Goal: Information Seeking & Learning: Learn about a topic

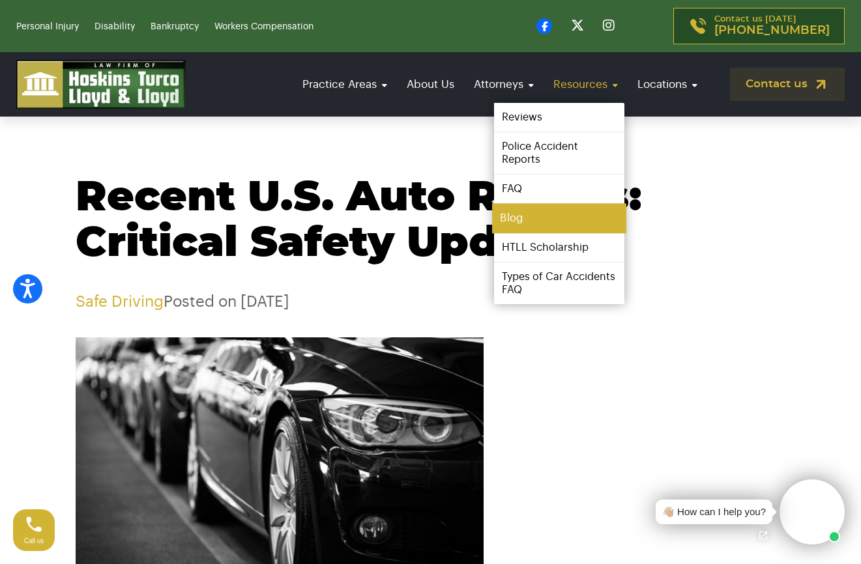
click at [557, 212] on link "Blog" at bounding box center [559, 218] width 134 height 29
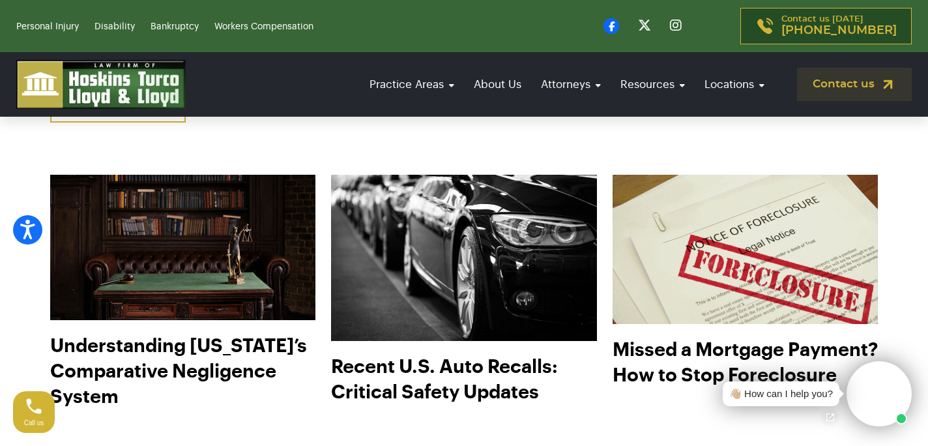
scroll to position [498, 0]
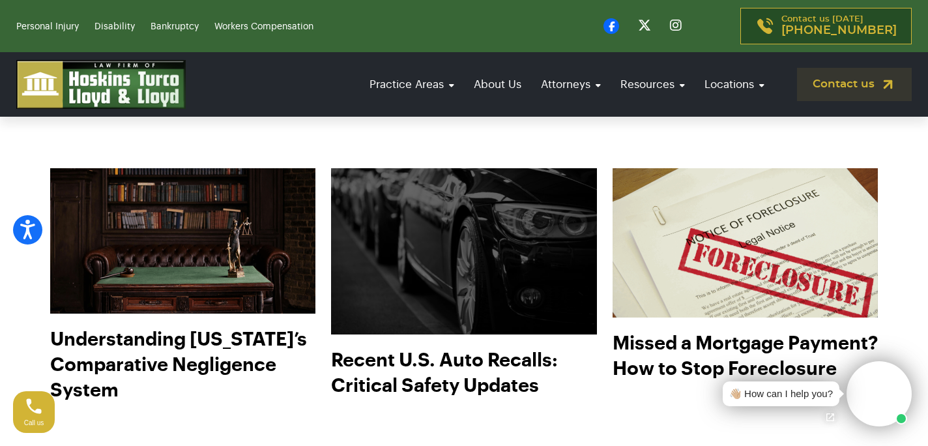
click at [513, 298] on img at bounding box center [464, 251] width 292 height 182
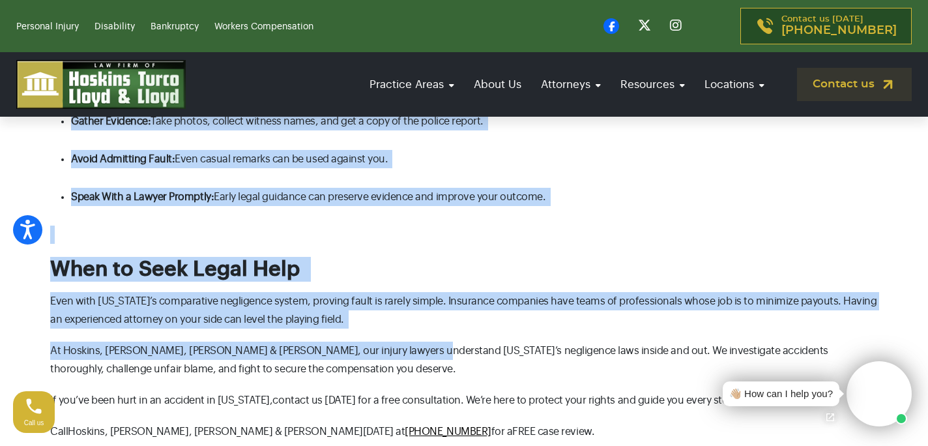
drag, startPoint x: 53, startPoint y: 194, endPoint x: 398, endPoint y: 343, distance: 375.6
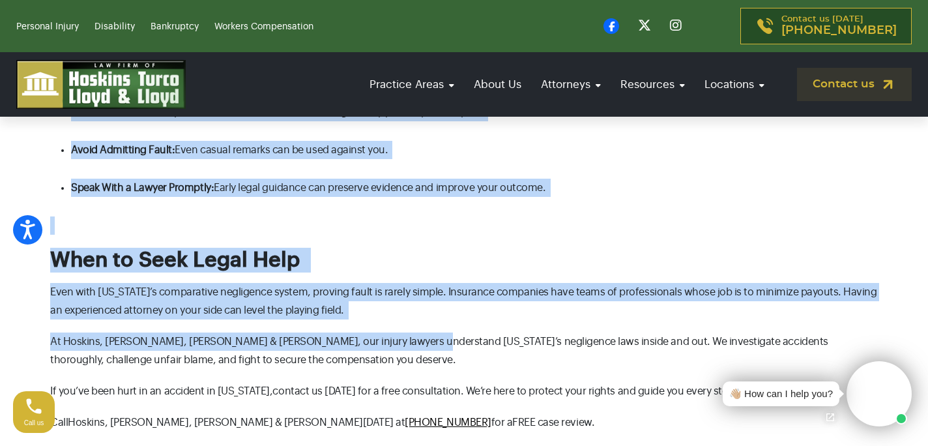
scroll to position [1107, 0]
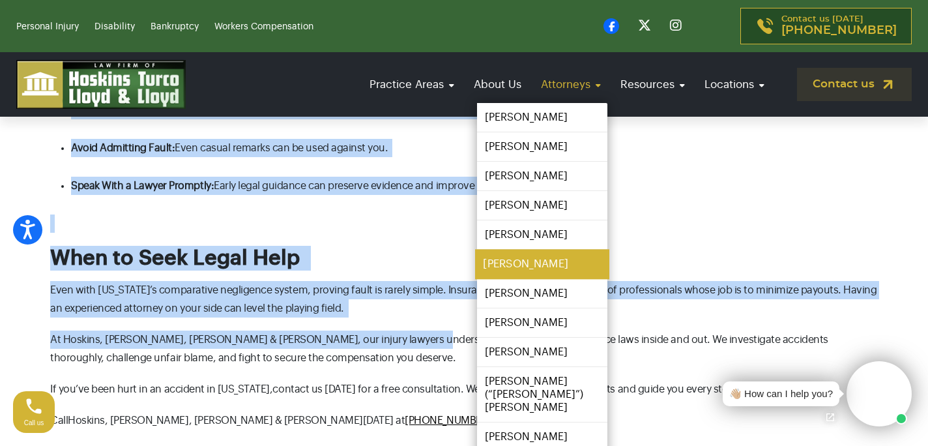
click at [498, 260] on link "[PERSON_NAME]" at bounding box center [542, 264] width 134 height 29
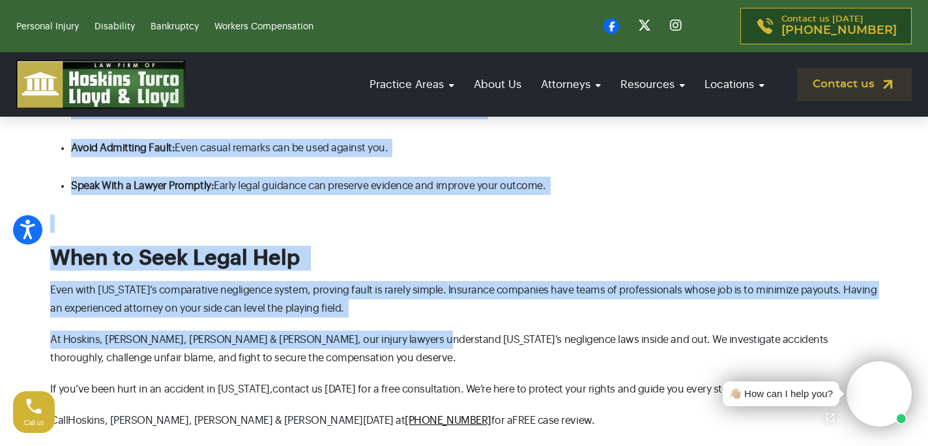
click at [454, 191] on span "Early legal guidance can preserve evidence and improve your outcome." at bounding box center [380, 185] width 332 height 10
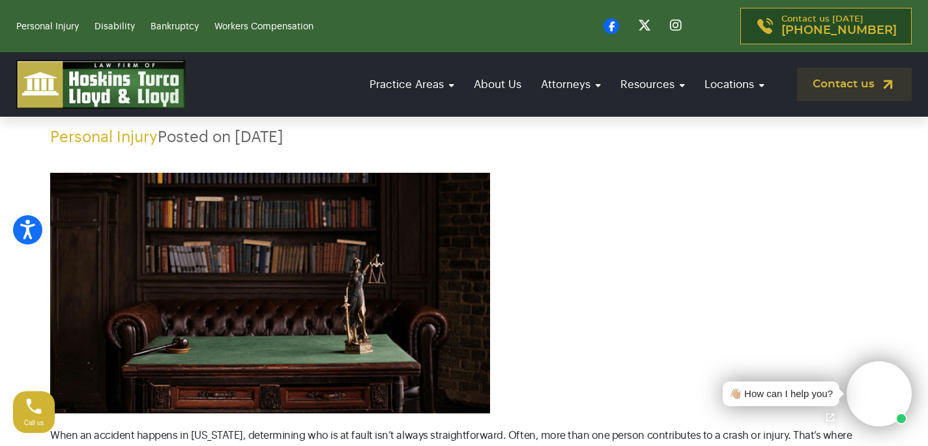
scroll to position [0, 0]
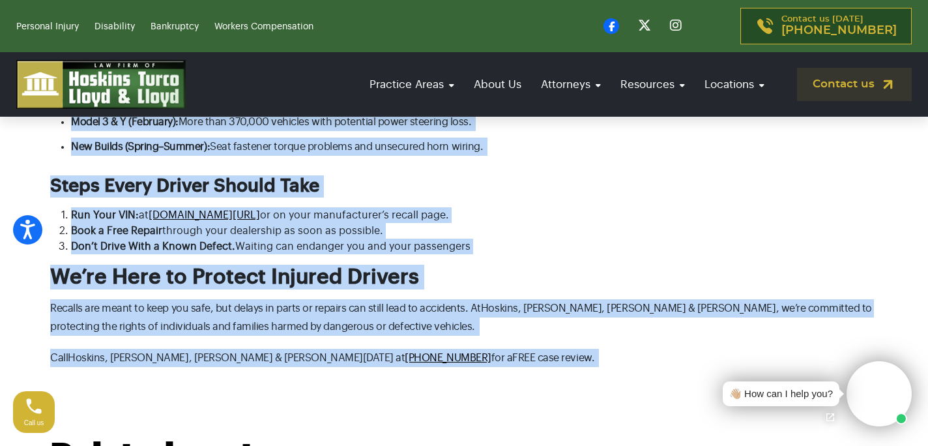
scroll to position [1031, 0]
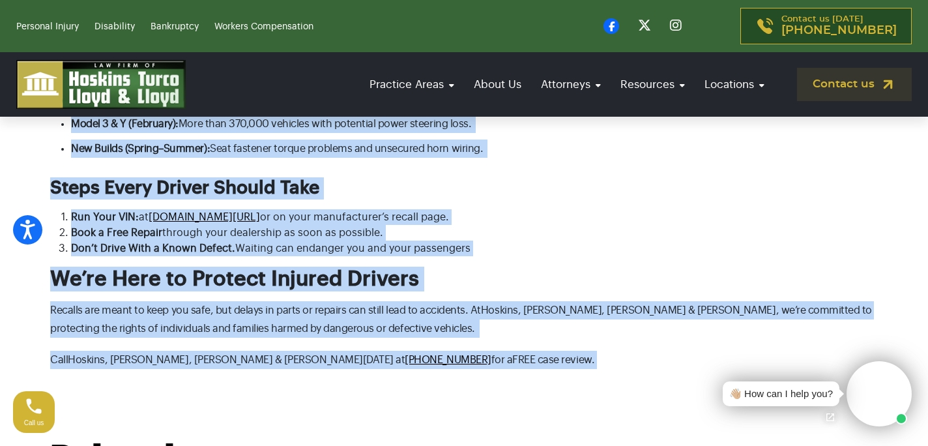
drag, startPoint x: 59, startPoint y: 162, endPoint x: 425, endPoint y: 338, distance: 406.3
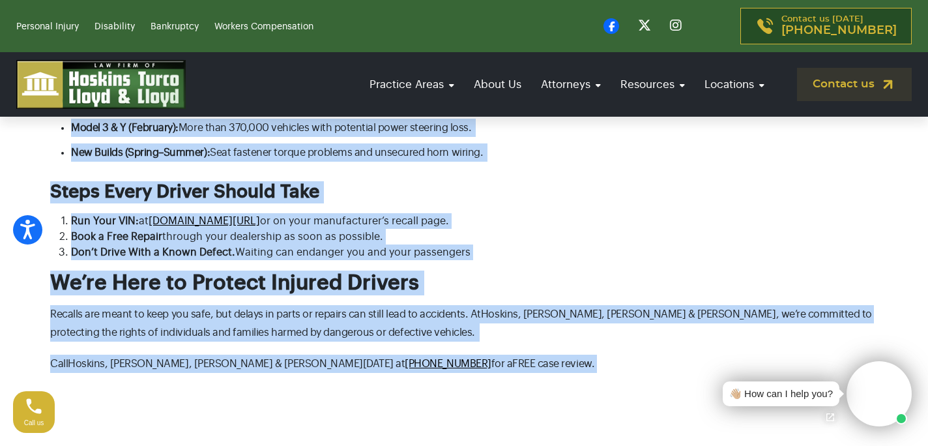
scroll to position [1025, 0]
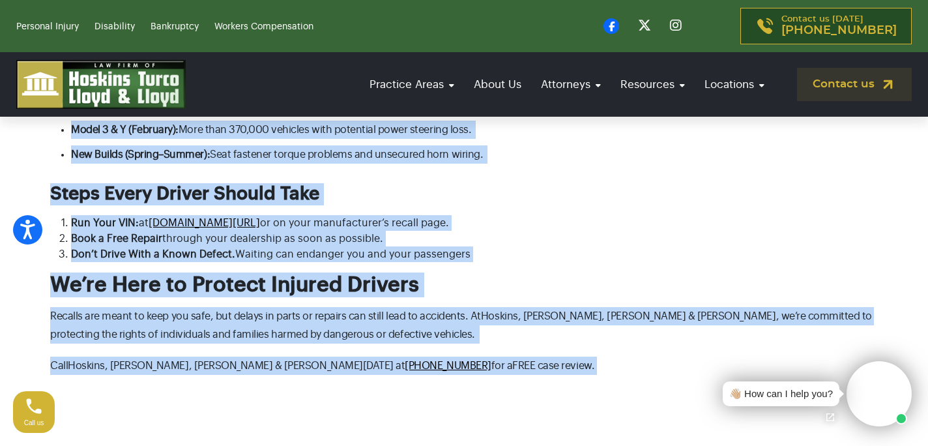
copy body "Recent U.S. Auto Recalls: Critical Safety Updates Safe Driving Posted on Sep 16…"
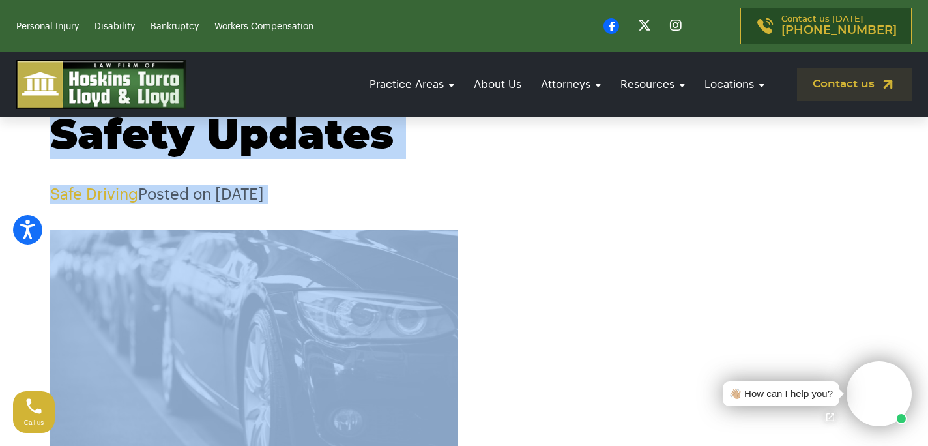
scroll to position [0, 0]
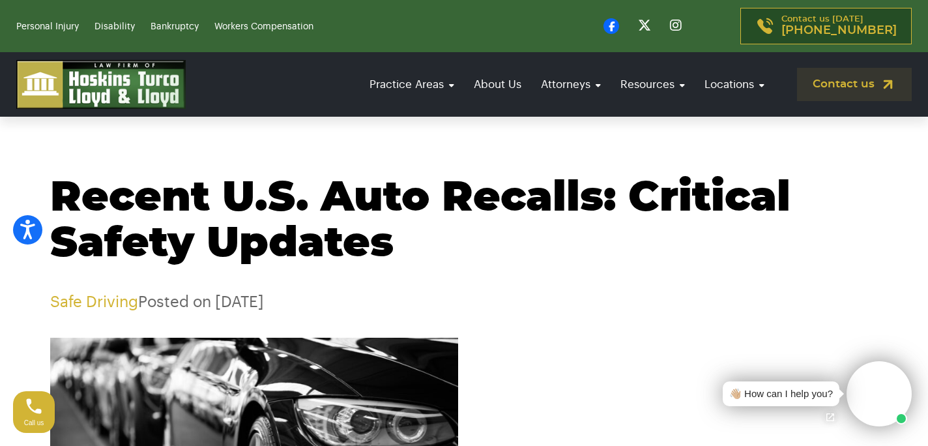
click at [594, 244] on h1 "Recent U.S. Auto Recalls: Critical Safety Updates" at bounding box center [464, 220] width 828 height 91
click at [541, 137] on section "Recent U.S. Auto Recalls: Critical Safety Updates Safe Driving Posted on Sep 16…" at bounding box center [464, 214] width 928 height 195
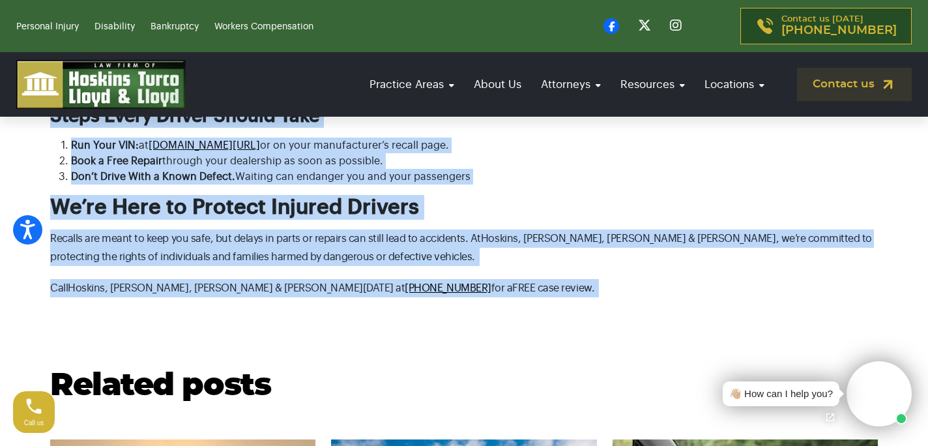
scroll to position [1101, 0]
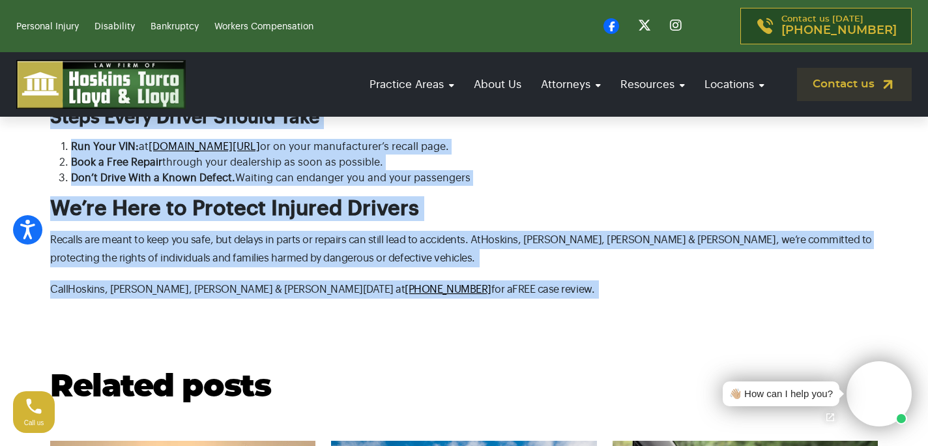
drag, startPoint x: 55, startPoint y: 143, endPoint x: 457, endPoint y: 291, distance: 427.5
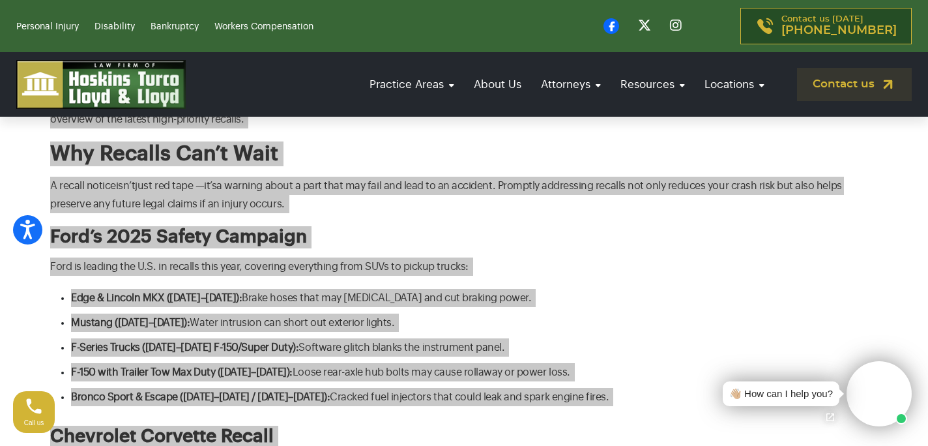
scroll to position [0, 0]
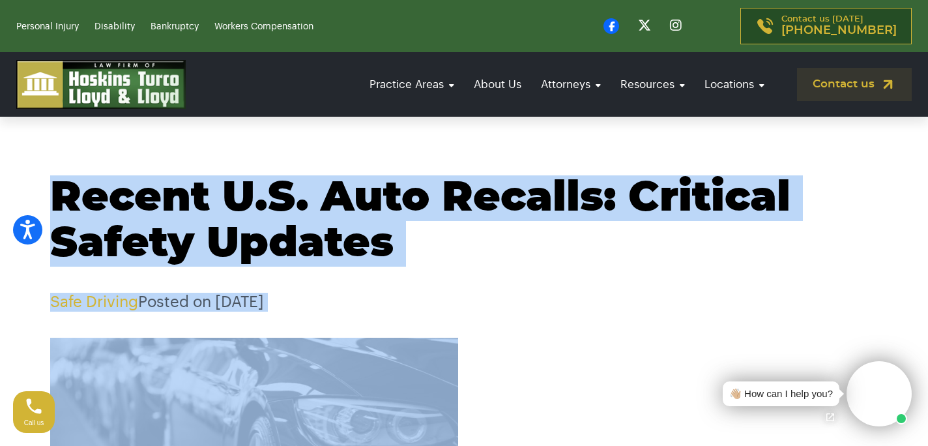
click at [546, 231] on h1 "Recent U.S. Auto Recalls: Critical Safety Updates" at bounding box center [464, 220] width 828 height 91
